Goal: Task Accomplishment & Management: Manage account settings

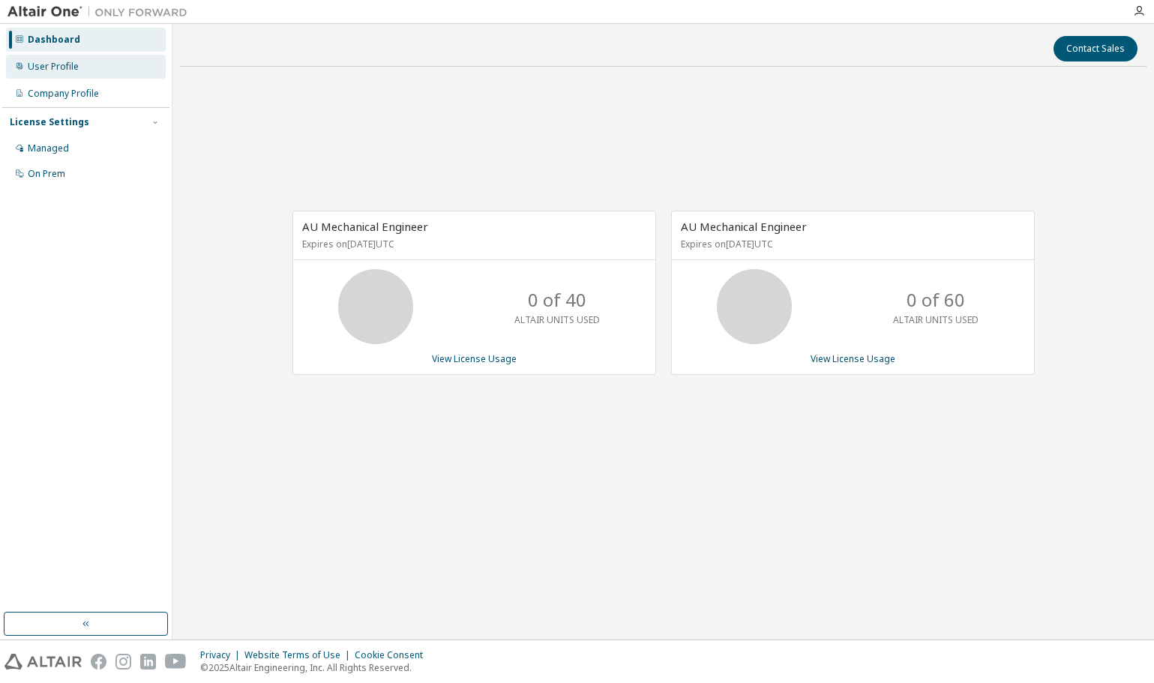
click at [43, 70] on div "User Profile" at bounding box center [53, 67] width 51 height 12
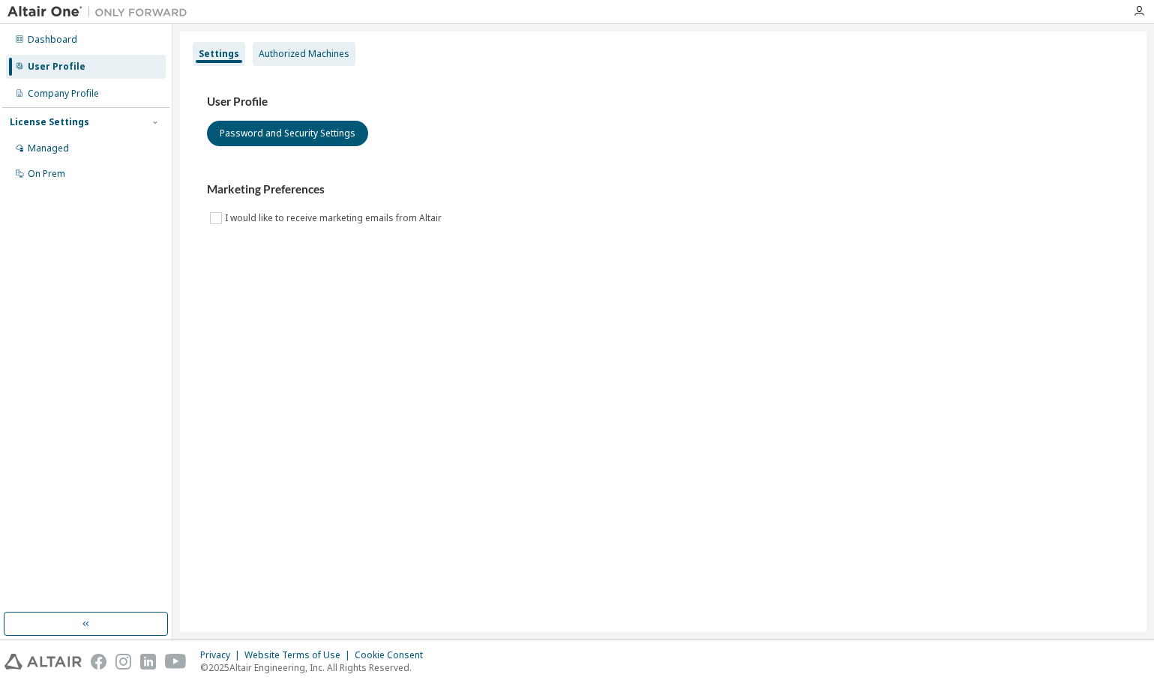
click at [327, 58] on div "Authorized Machines" at bounding box center [304, 54] width 91 height 12
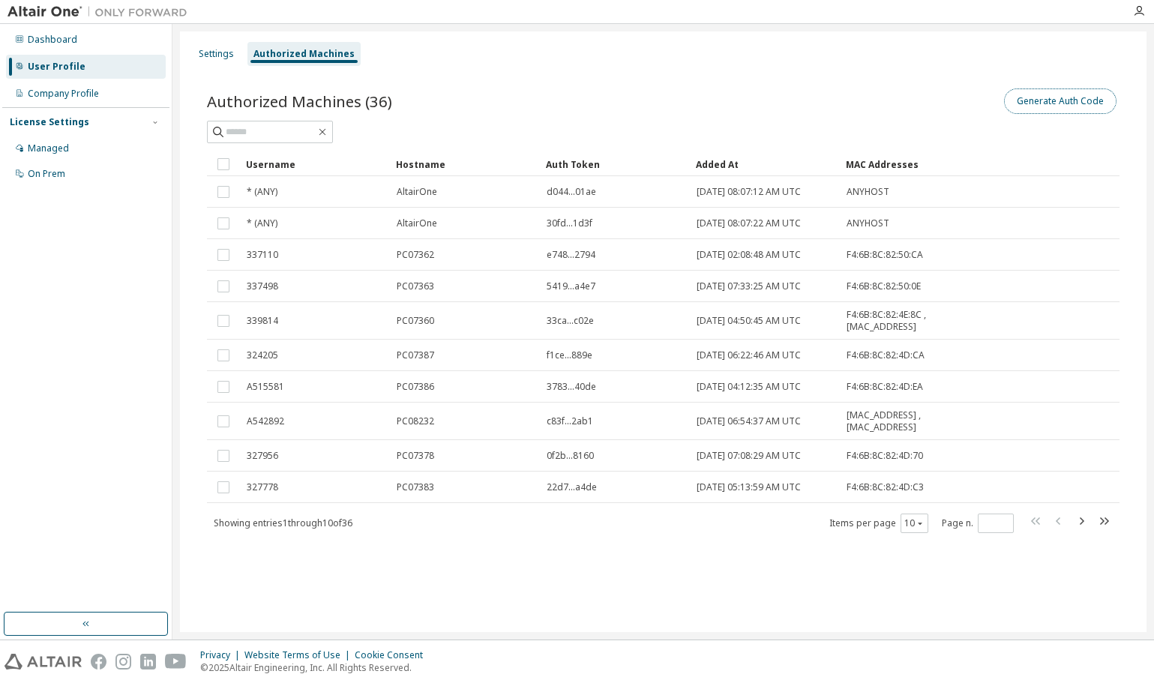
click at [1051, 101] on button "Generate Auth Code" at bounding box center [1060, 100] width 112 height 25
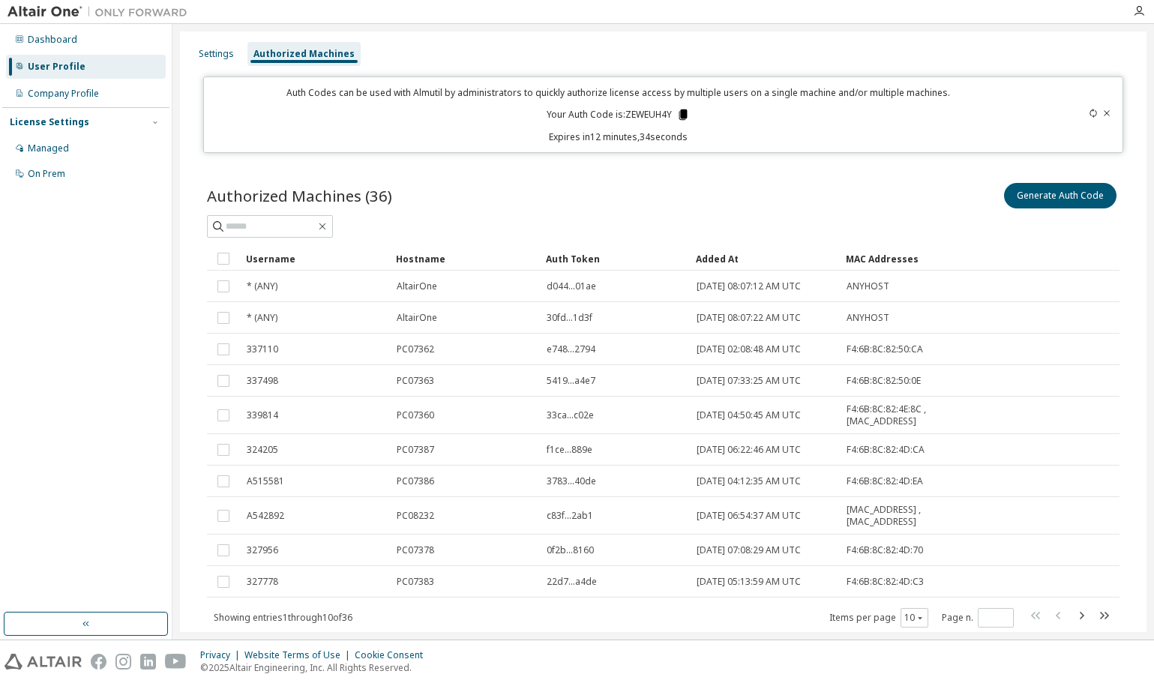
click at [680, 112] on icon at bounding box center [683, 114] width 8 height 10
